Goal: Ask a question

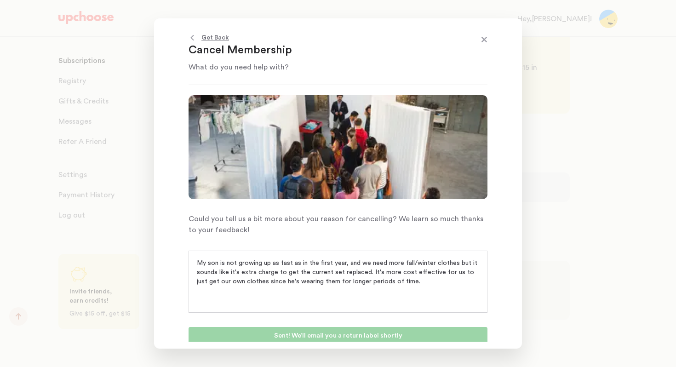
click at [484, 38] on span at bounding box center [484, 40] width 12 height 12
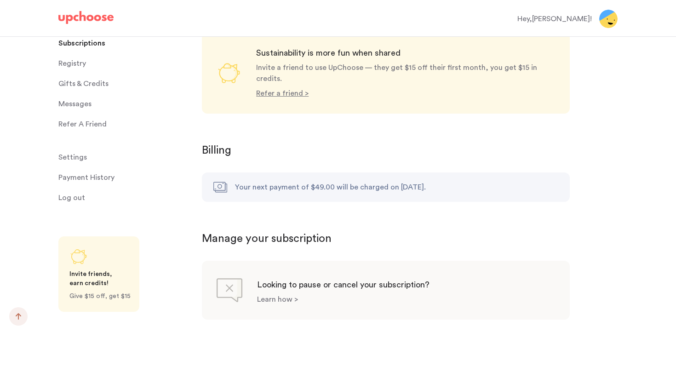
click at [271, 295] on p "Learn how >" at bounding box center [277, 298] width 41 height 7
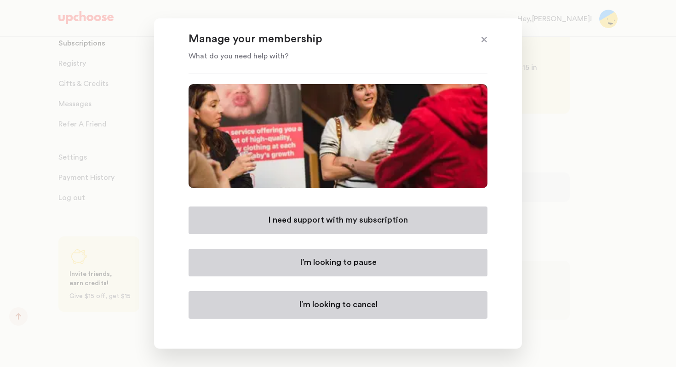
click at [310, 222] on p "I need support with my subscription" at bounding box center [338, 220] width 140 height 11
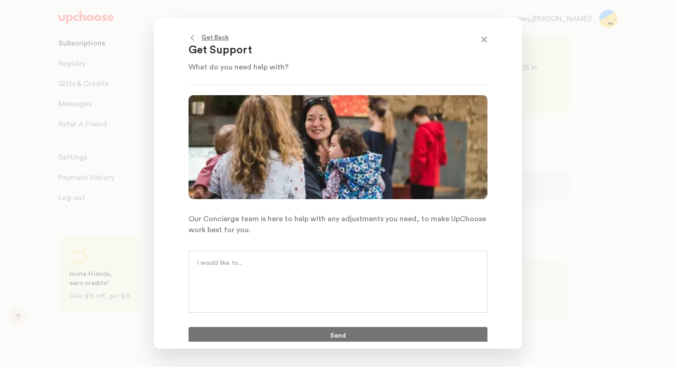
scroll to position [3, 0]
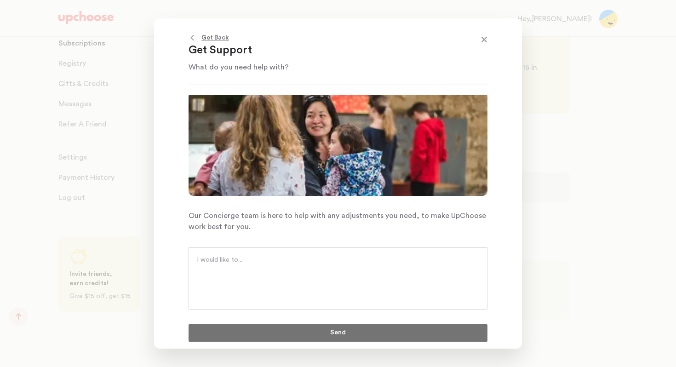
click at [484, 38] on span at bounding box center [484, 40] width 12 height 12
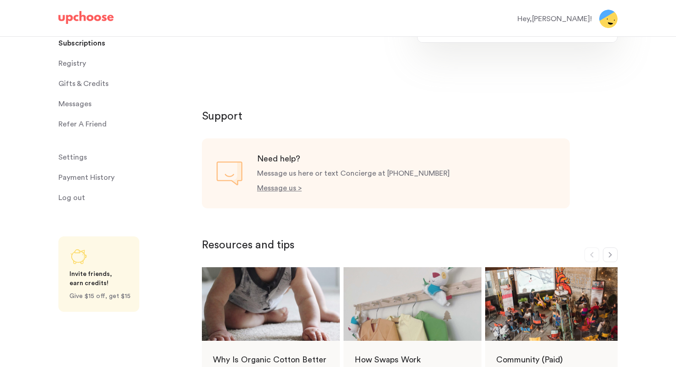
scroll to position [348, 0]
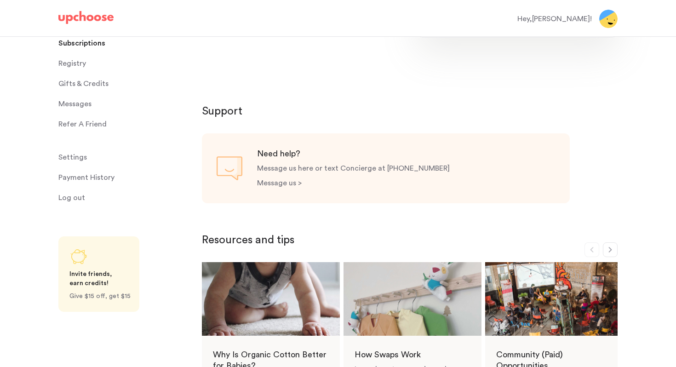
click at [277, 183] on p "Message us >" at bounding box center [279, 182] width 45 height 7
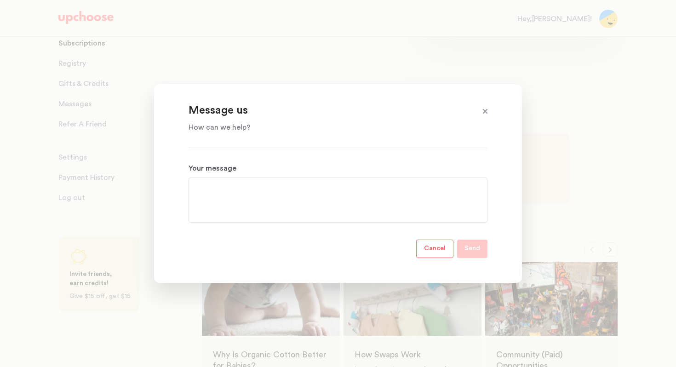
click at [286, 217] on div at bounding box center [337, 199] width 299 height 45
click at [282, 193] on textarea "Your message" at bounding box center [338, 199] width 284 height 33
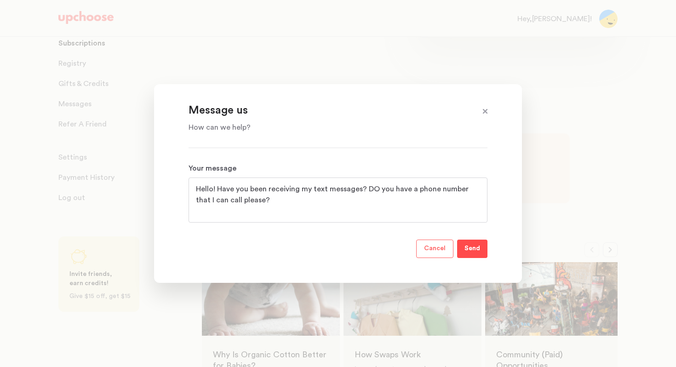
type textarea "Hello! Have you been receiving my text messages? DO you have a phone number tha…"
click at [471, 248] on p "Send" at bounding box center [472, 248] width 16 height 11
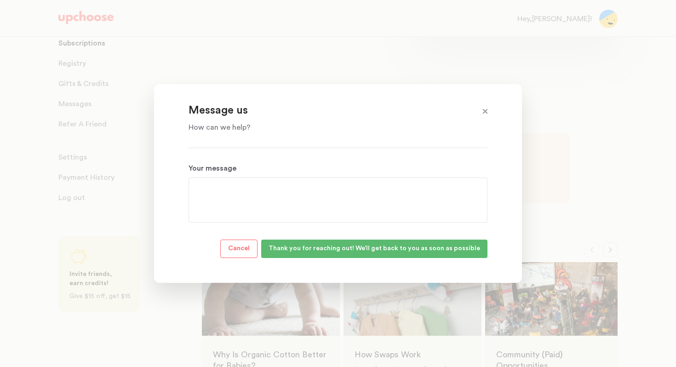
click at [487, 111] on span at bounding box center [485, 112] width 12 height 12
